Goal: Transaction & Acquisition: Purchase product/service

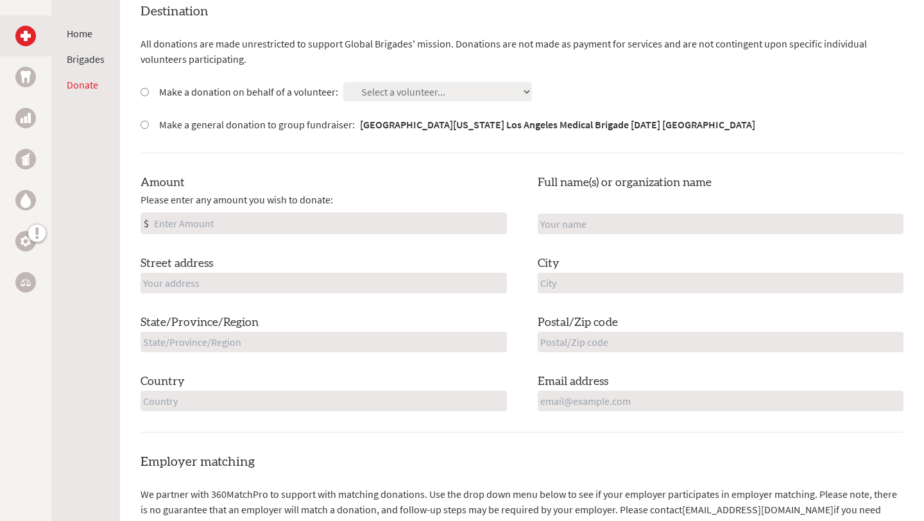
scroll to position [366, 0]
click at [137, 89] on div "Home Brigades Donate Donate to University of California Los Angeles Medical Bri…" at bounding box center [462, 521] width 924 height 1317
click at [150, 89] on div "Make a donation on behalf of a volunteer:" at bounding box center [240, 90] width 198 height 15
click at [146, 89] on input "Make a donation on behalf of a volunteer:" at bounding box center [145, 91] width 8 height 8
radio input "true"
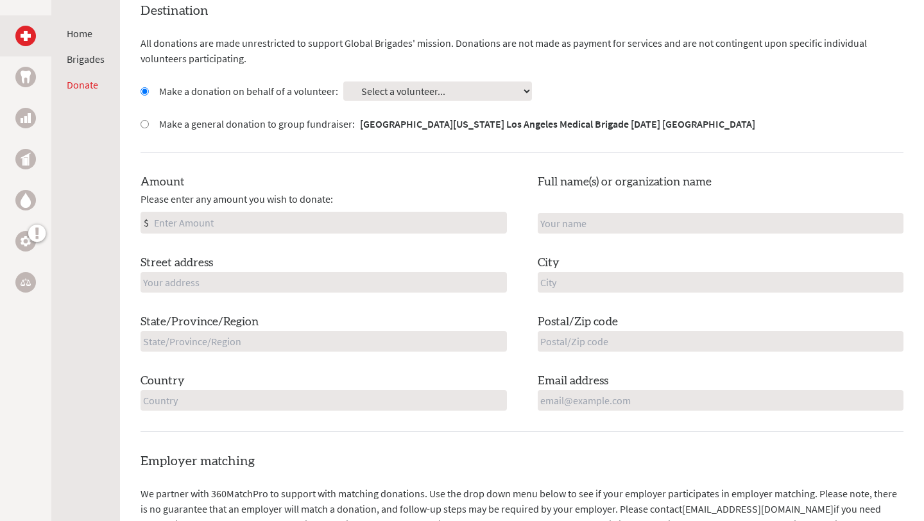
click at [391, 90] on select "Select a volunteer... Adrian Huang Alex Campbell alexis lujan Annica Manglona A…" at bounding box center [437, 90] width 189 height 19
select select "8097011C-71B3-11F0-B8AC-42010A400003"
click at [343, 81] on select "Select a volunteer... Adrian Huang Alex Campbell alexis lujan Annica Manglona A…" at bounding box center [437, 90] width 189 height 19
click at [221, 227] on input "Amount" at bounding box center [328, 222] width 355 height 21
type input "250"
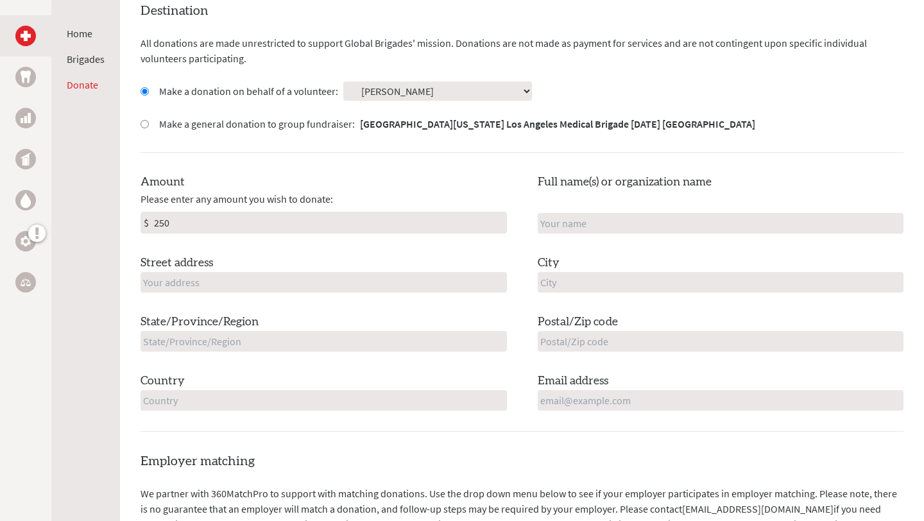
click at [497, 286] on input "text" at bounding box center [324, 282] width 366 height 21
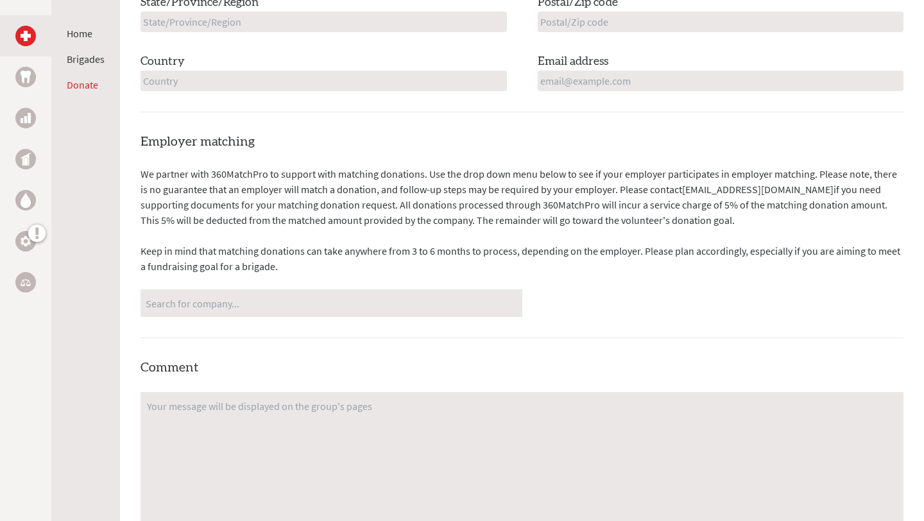
scroll to position [687, 0]
click at [337, 306] on input "Search for company..." at bounding box center [332, 302] width 372 height 22
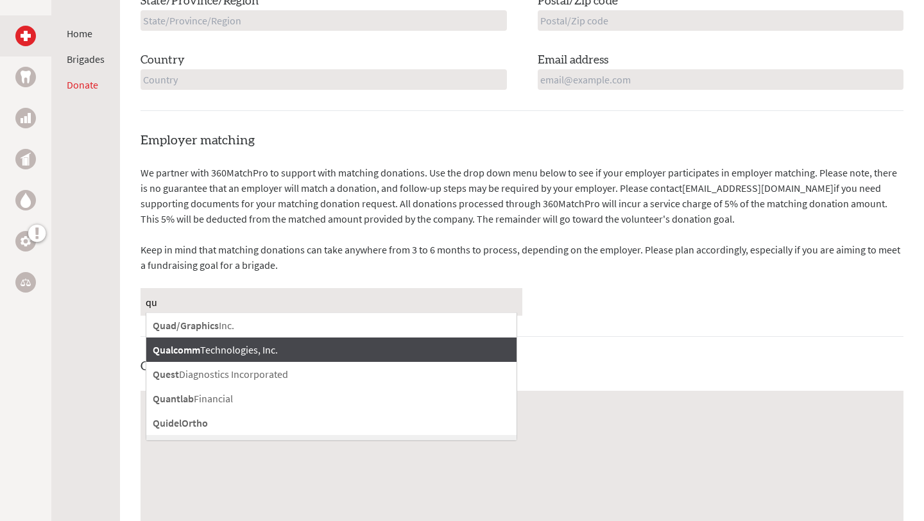
type input "qu"
click at [293, 356] on div "Qualcomm Technologies, Inc." at bounding box center [331, 350] width 370 height 24
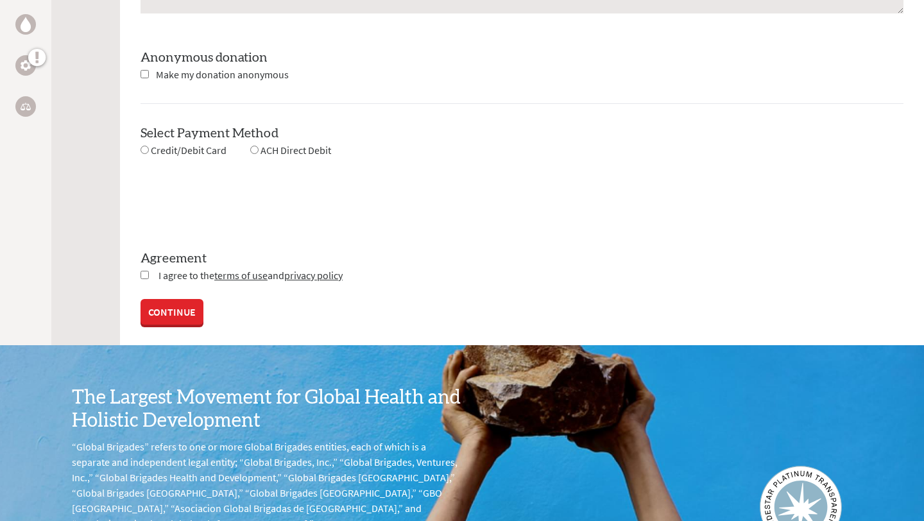
scroll to position [1196, 0]
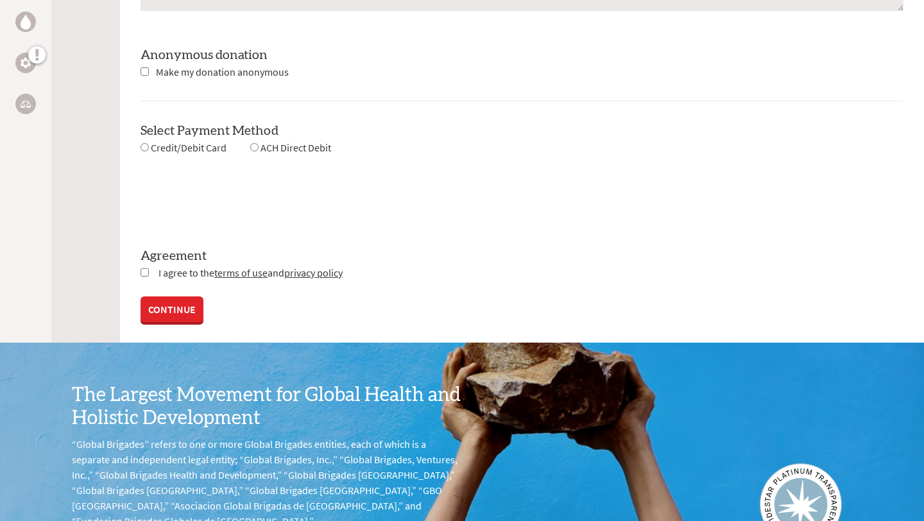
click at [146, 150] on input "radio" at bounding box center [145, 147] width 8 height 8
radio input "true"
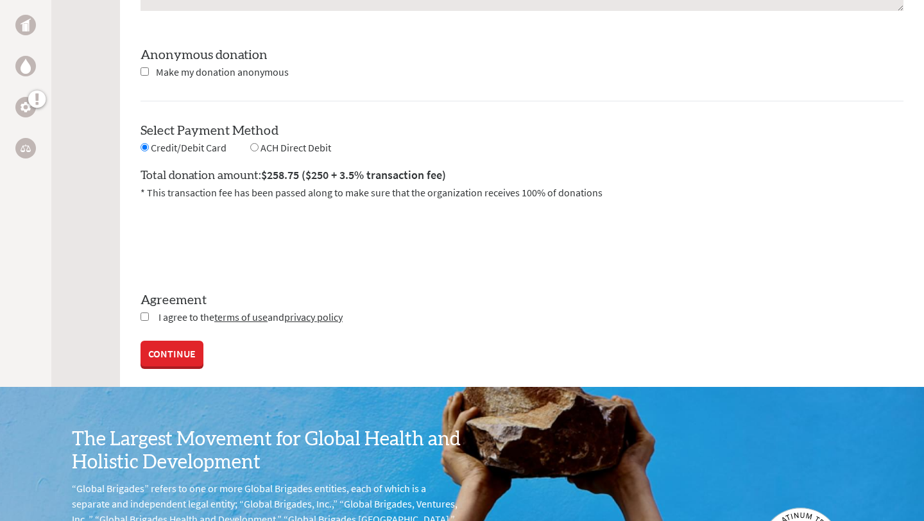
click at [251, 146] on input "radio" at bounding box center [254, 147] width 8 height 8
radio input "true"
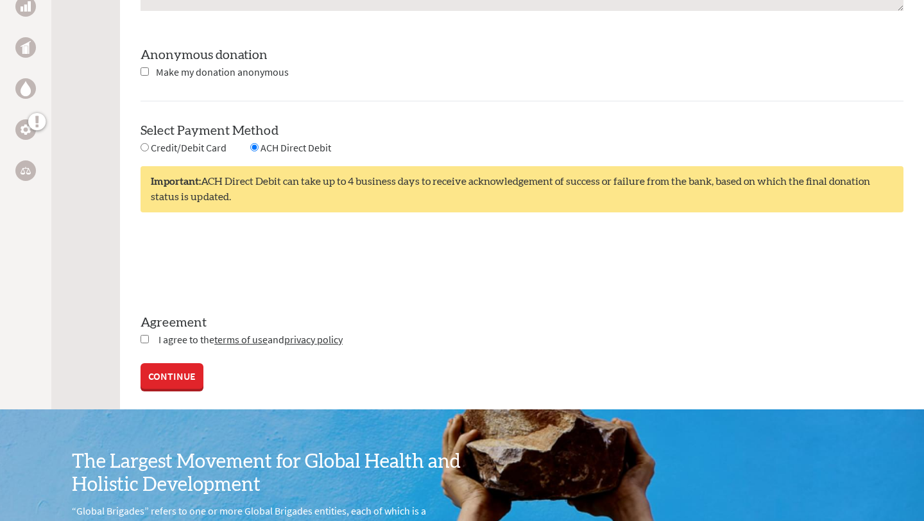
click at [144, 147] on input "radio" at bounding box center [145, 147] width 8 height 8
radio input "true"
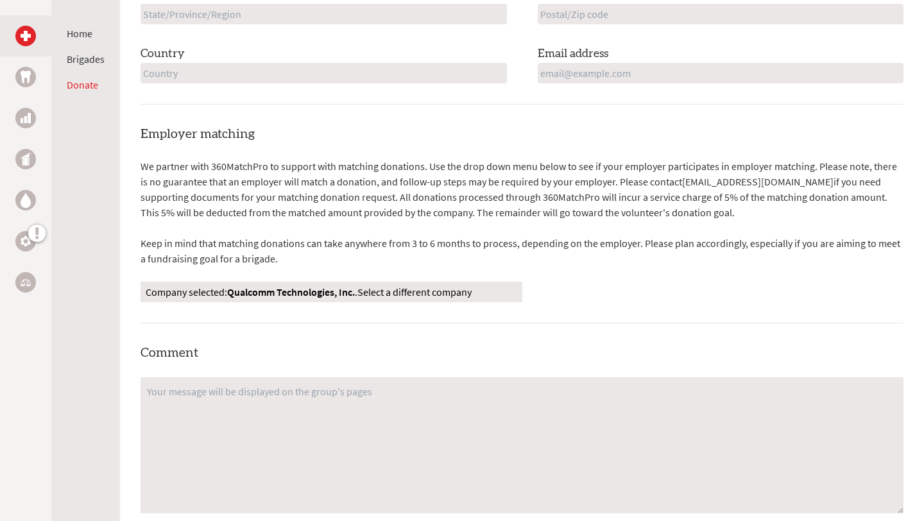
scroll to position [662, 0]
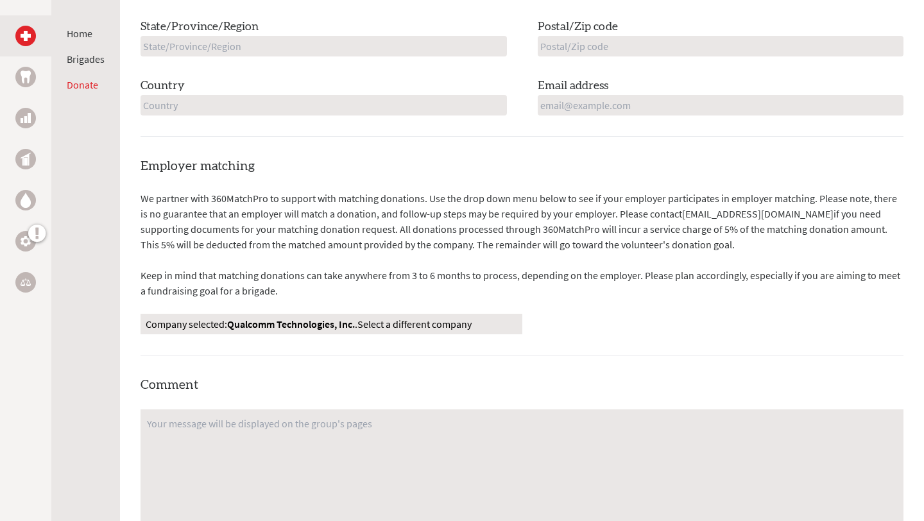
click at [479, 324] on p "Company selected: Qualcomm Technologies, Inc. . Select a different company" at bounding box center [332, 323] width 372 height 15
click at [467, 324] on link "Select a different company" at bounding box center [414, 324] width 114 height 13
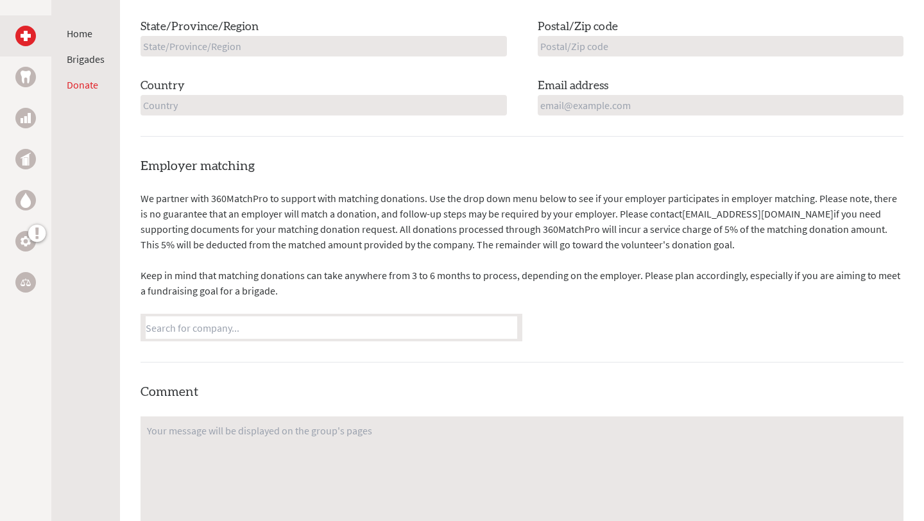
click at [715, 313] on div "We partner with 360MatchPro to support with matching donations. Use the drop do…" at bounding box center [522, 266] width 763 height 151
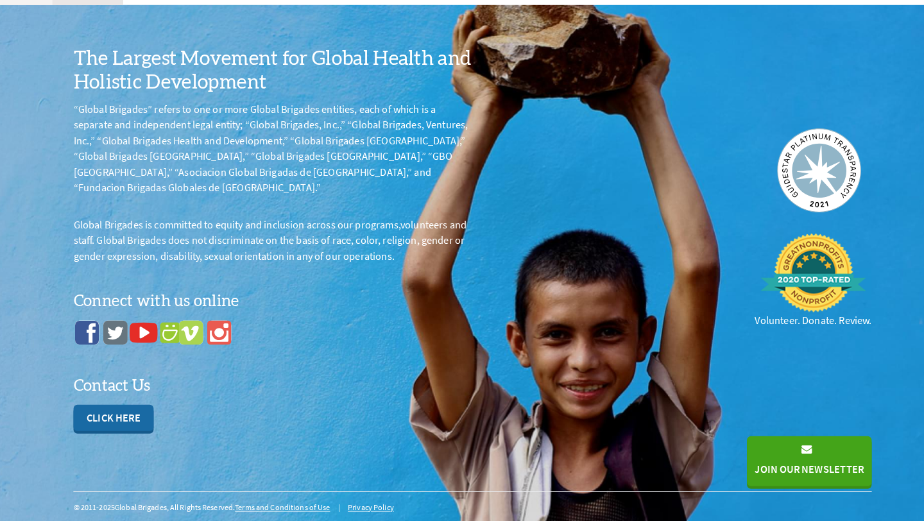
scroll to position [1574, 0]
